Goal: Information Seeking & Learning: Check status

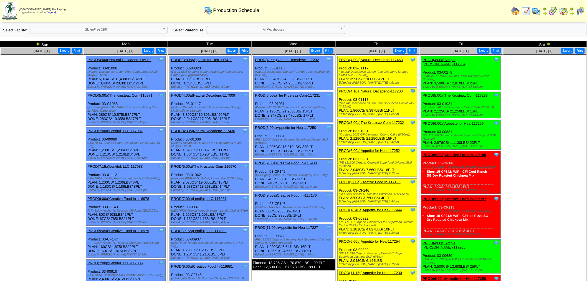
click at [339, 28] on link "All Warehouses" at bounding box center [276, 30] width 139 height 8
click at [396, 31] on div "**********" at bounding box center [293, 30] width 587 height 14
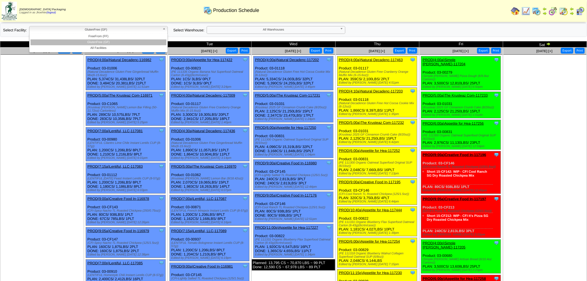
click at [164, 28] on b at bounding box center [165, 29] width 5 height 7
click at [105, 46] on li "All Facilities" at bounding box center [99, 48] width 136 height 6
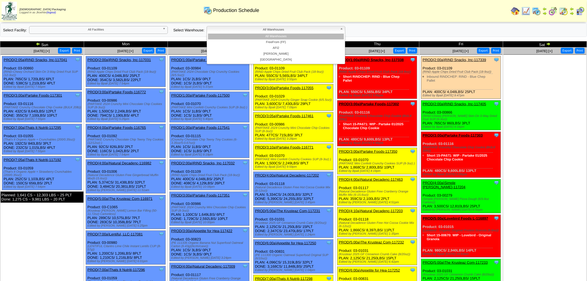
click at [343, 29] on b at bounding box center [342, 29] width 5 height 7
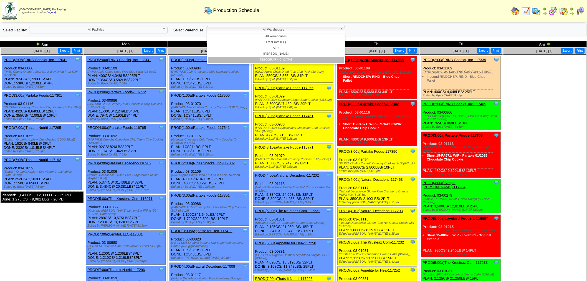
click at [286, 60] on li "[GEOGRAPHIC_DATA]" at bounding box center [276, 60] width 136 height 6
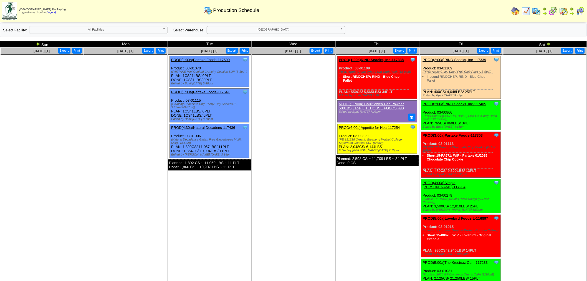
click at [367, 126] on link "PROD(6:00p)Appetite for Hea-117254" at bounding box center [369, 127] width 61 height 4
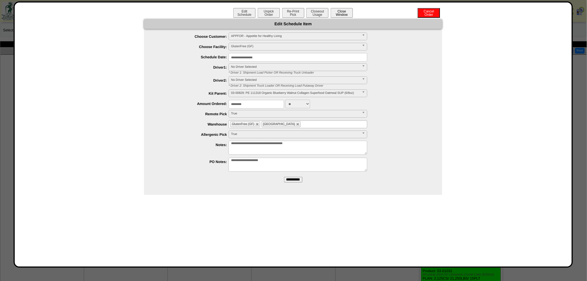
click at [345, 15] on button "Close Window" at bounding box center [342, 13] width 22 height 10
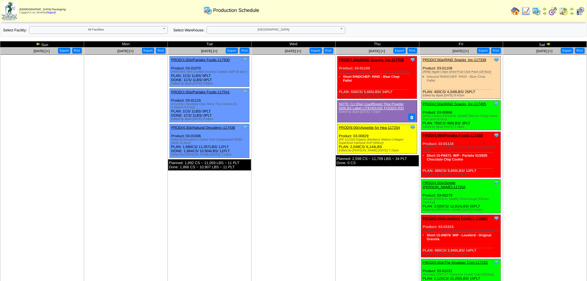
click at [369, 126] on link "PROD(6:00p)Appetite for Hea-117254" at bounding box center [369, 127] width 61 height 4
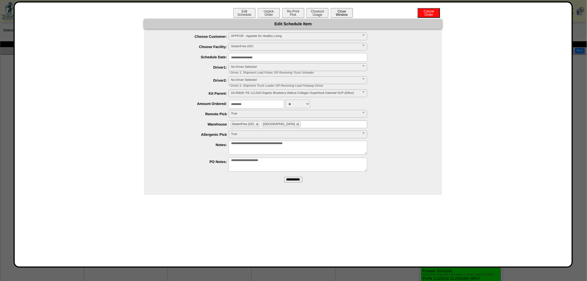
click at [344, 12] on button "Close Window" at bounding box center [342, 13] width 22 height 10
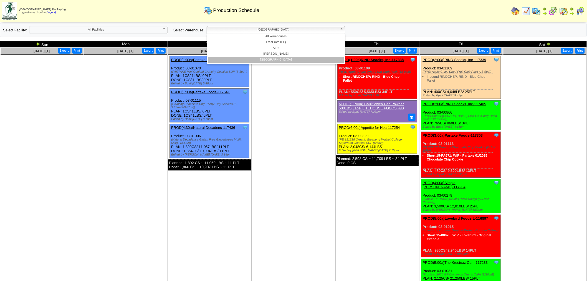
click at [341, 28] on b at bounding box center [342, 29] width 5 height 7
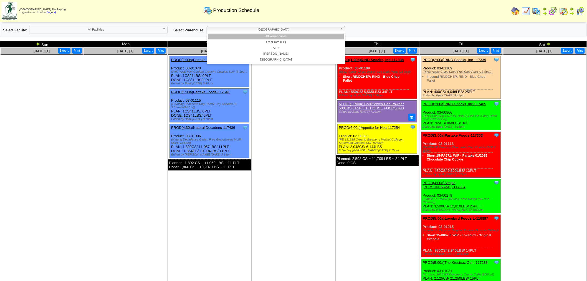
click at [287, 36] on li "All Warehouses" at bounding box center [276, 37] width 136 height 6
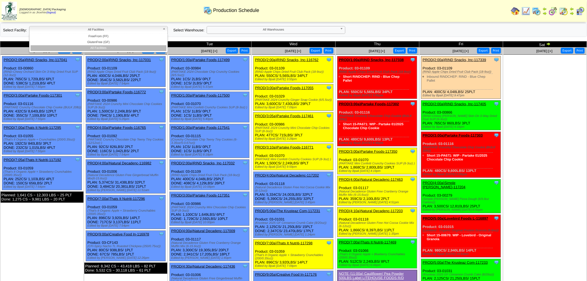
click at [160, 26] on link "All Facilities" at bounding box center [98, 30] width 139 height 8
click at [131, 41] on li "GlutenFree (GF)" at bounding box center [99, 42] width 136 height 6
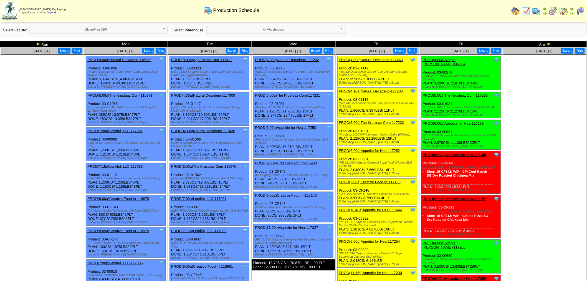
click at [340, 29] on b at bounding box center [342, 29] width 5 height 7
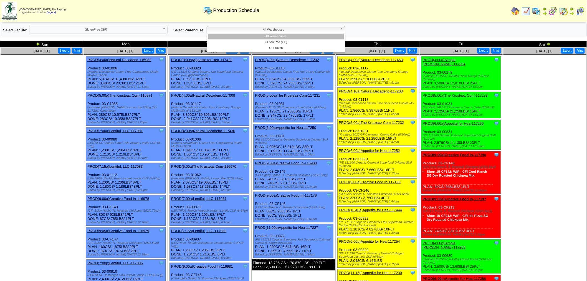
click at [340, 30] on b at bounding box center [342, 29] width 5 height 7
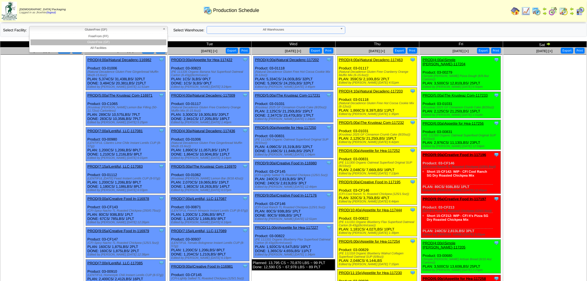
click at [163, 31] on b at bounding box center [165, 29] width 5 height 7
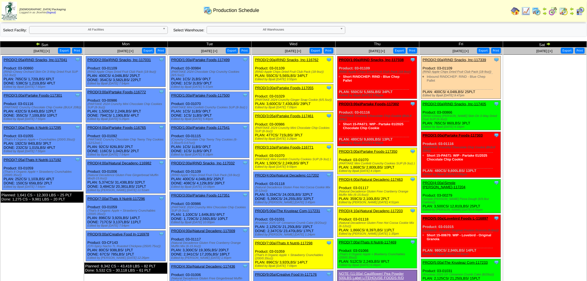
click at [294, 146] on link "PROD(3:10a)Partake Foods-116771" at bounding box center [284, 147] width 59 height 4
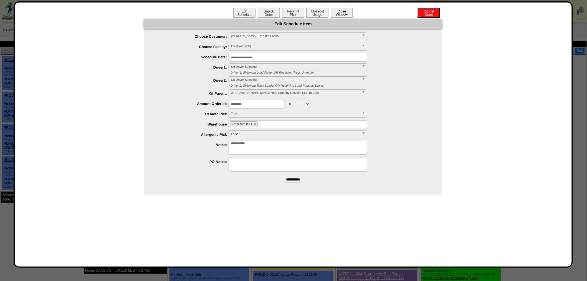
click at [342, 11] on button "Close Window" at bounding box center [342, 13] width 22 height 10
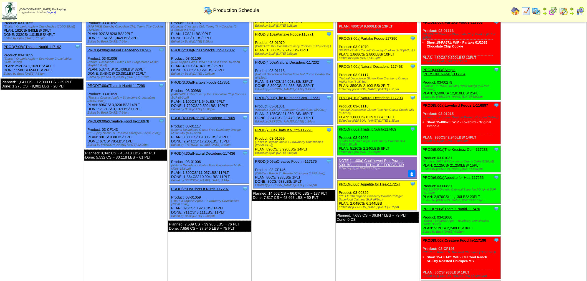
scroll to position [123, 0]
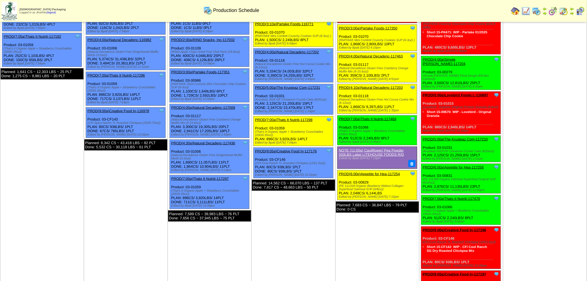
click at [374, 172] on link "PROD(6:00p)Appetite for Hea-117254" at bounding box center [369, 174] width 61 height 4
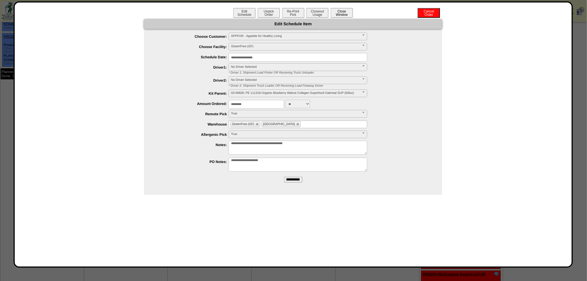
click at [340, 12] on button "Close Window" at bounding box center [342, 13] width 22 height 10
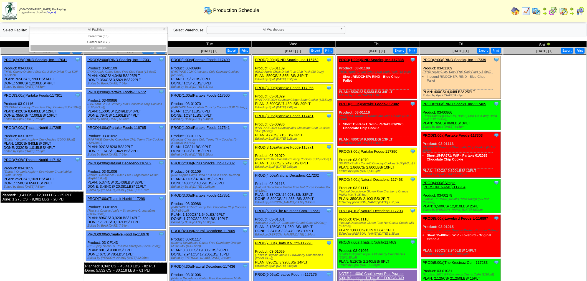
click at [162, 29] on link "All Facilities" at bounding box center [98, 30] width 139 height 8
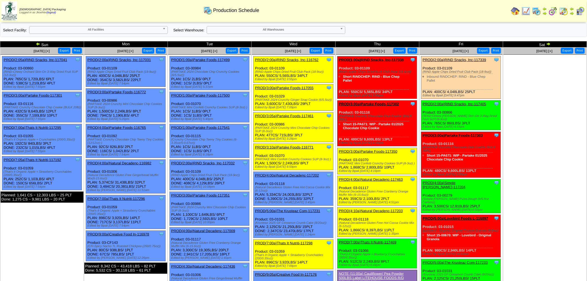
click at [164, 28] on b at bounding box center [165, 29] width 5 height 7
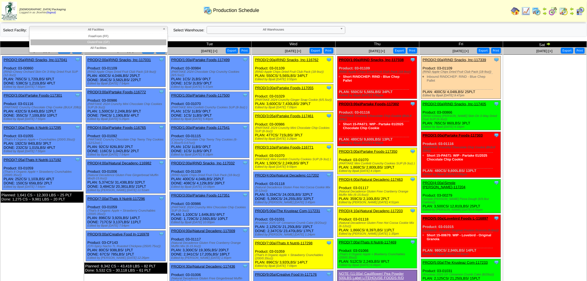
click at [118, 42] on li "GlutenFree (GF)" at bounding box center [99, 42] width 136 height 6
